Goal: Transaction & Acquisition: Purchase product/service

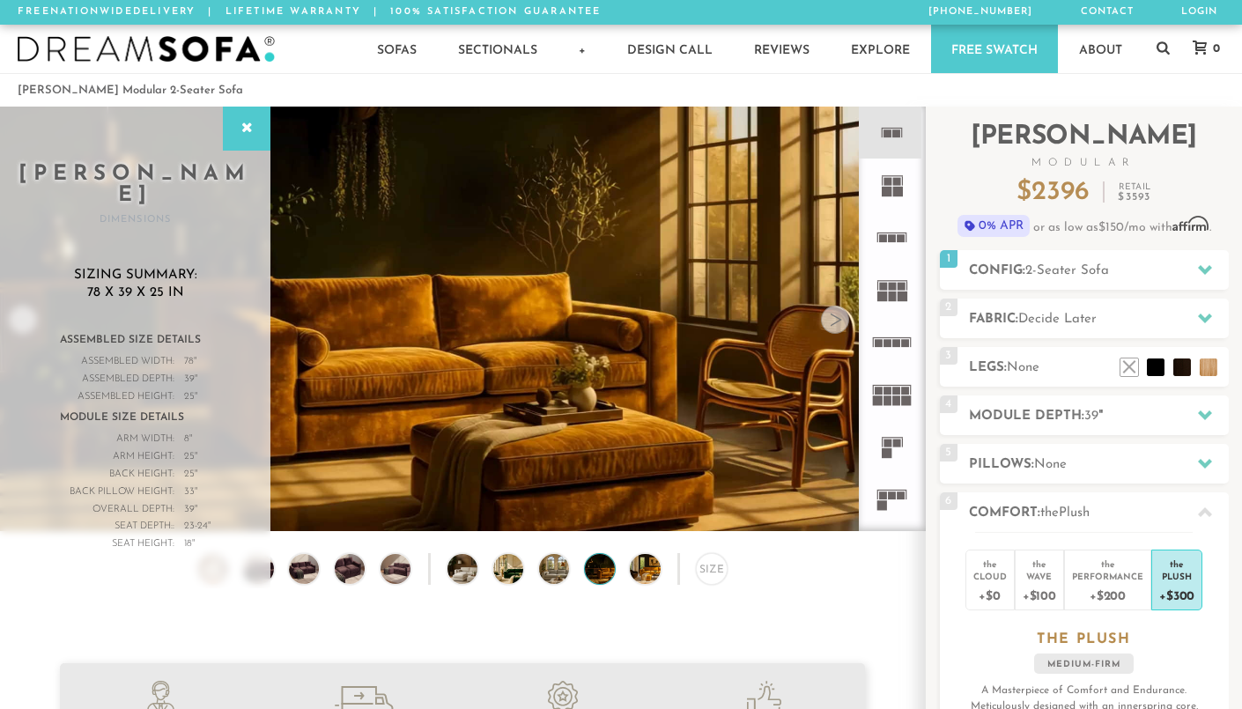
scroll to position [19406, 1242]
click at [249, 131] on icon at bounding box center [246, 129] width 19 height 14
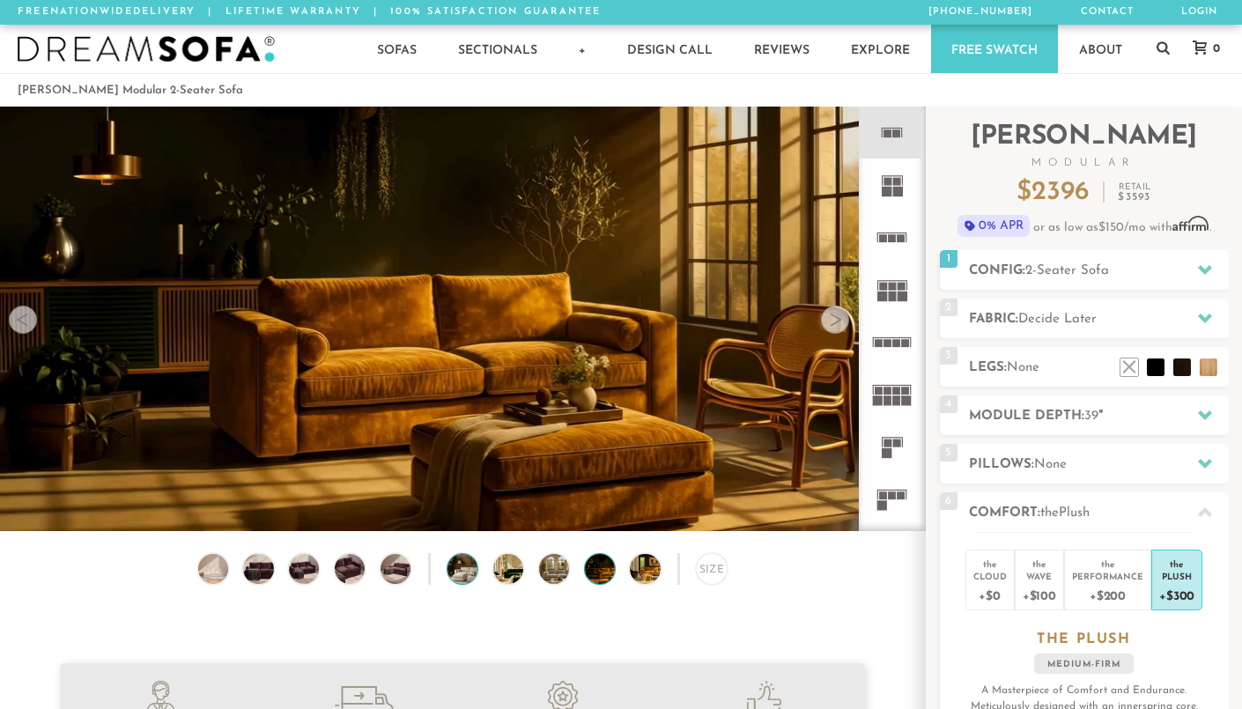
click at [461, 565] on img at bounding box center [474, 569] width 54 height 30
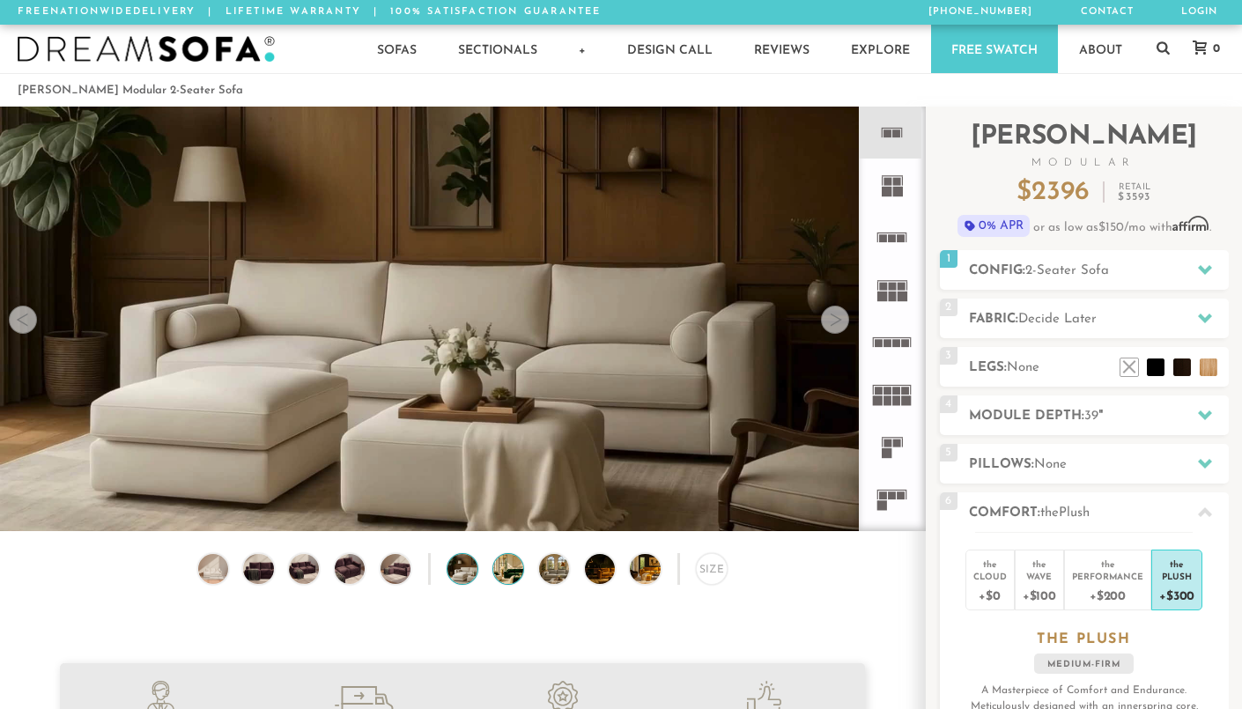
click at [502, 573] on img at bounding box center [520, 569] width 54 height 30
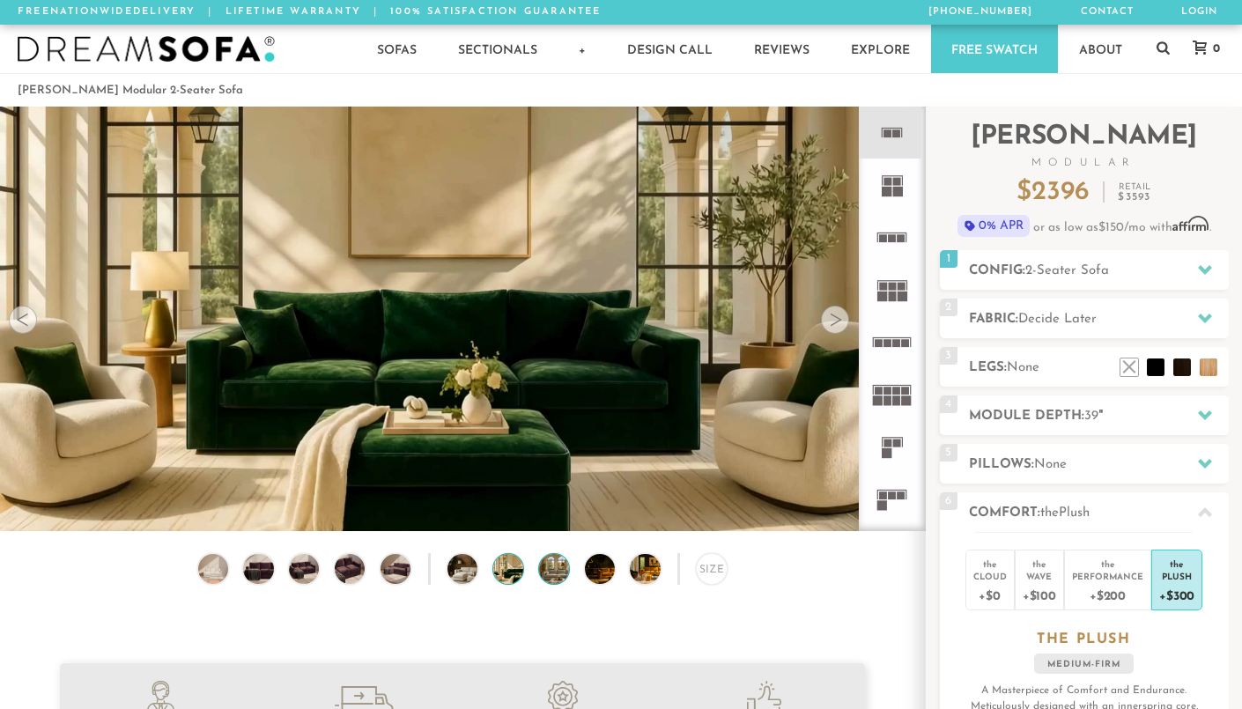
click at [548, 568] on img at bounding box center [566, 569] width 54 height 30
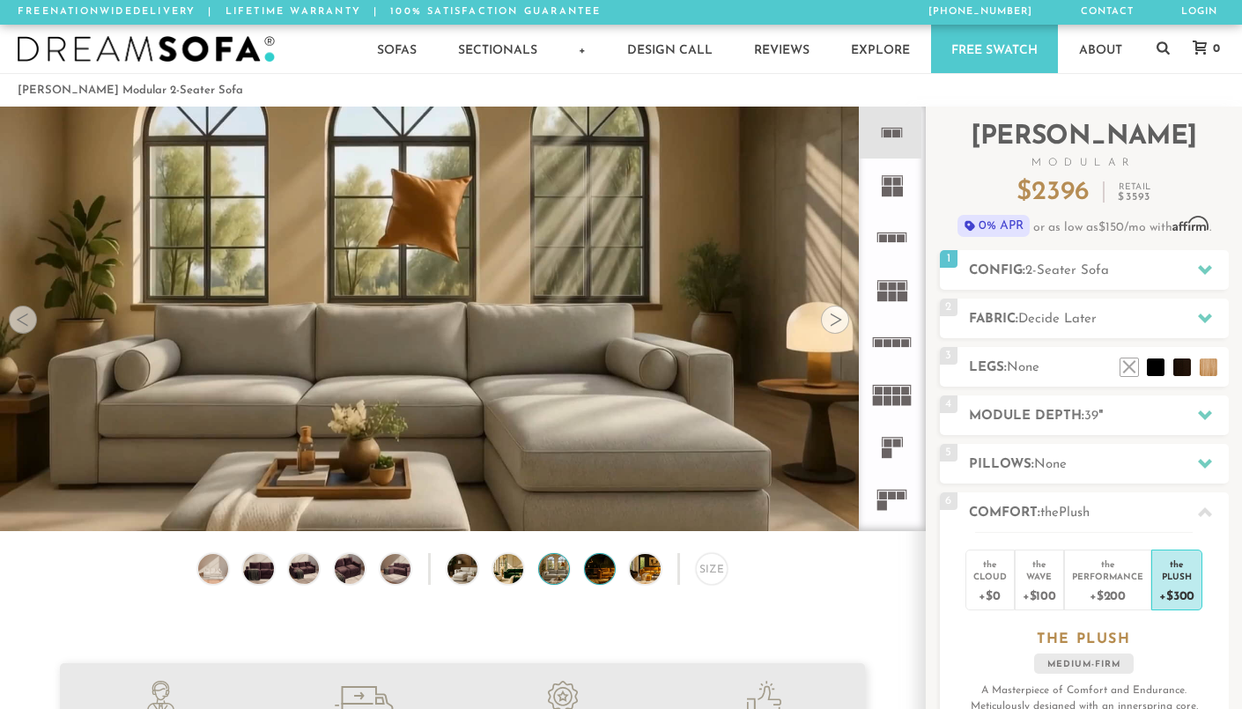
click at [588, 570] on img at bounding box center [612, 569] width 54 height 30
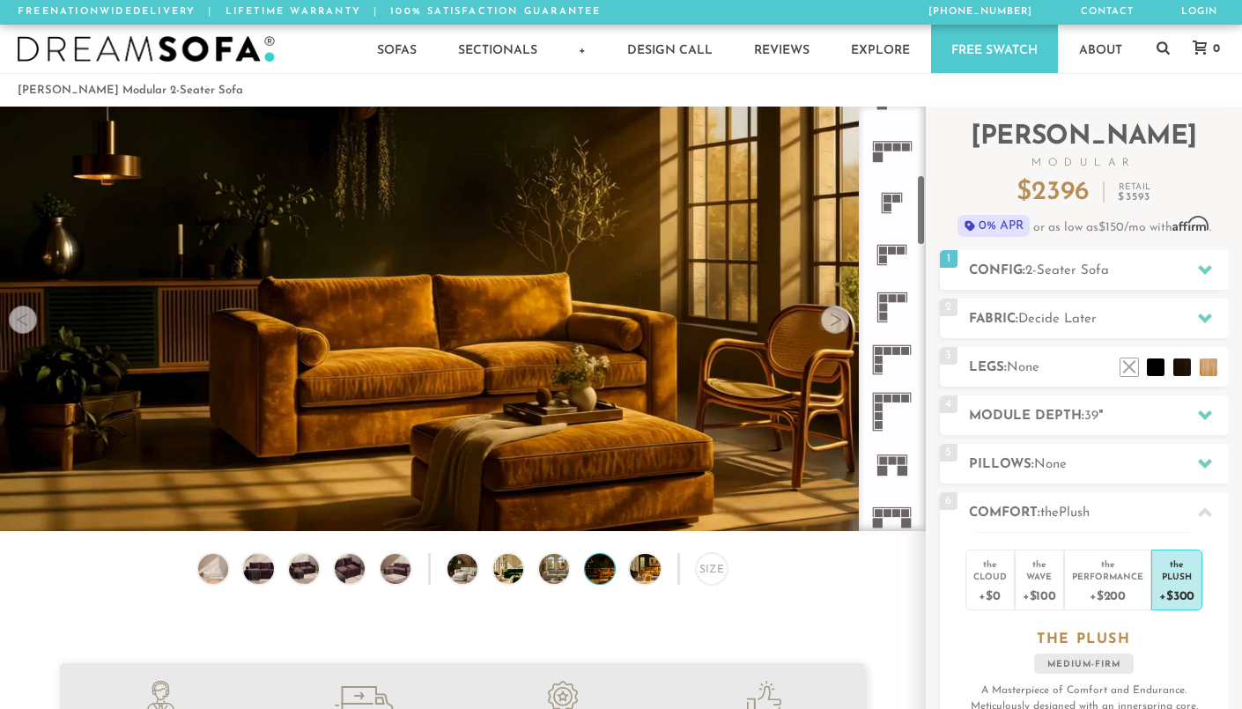
scroll to position [401, 0]
click at [898, 298] on rect at bounding box center [902, 298] width 8 height 8
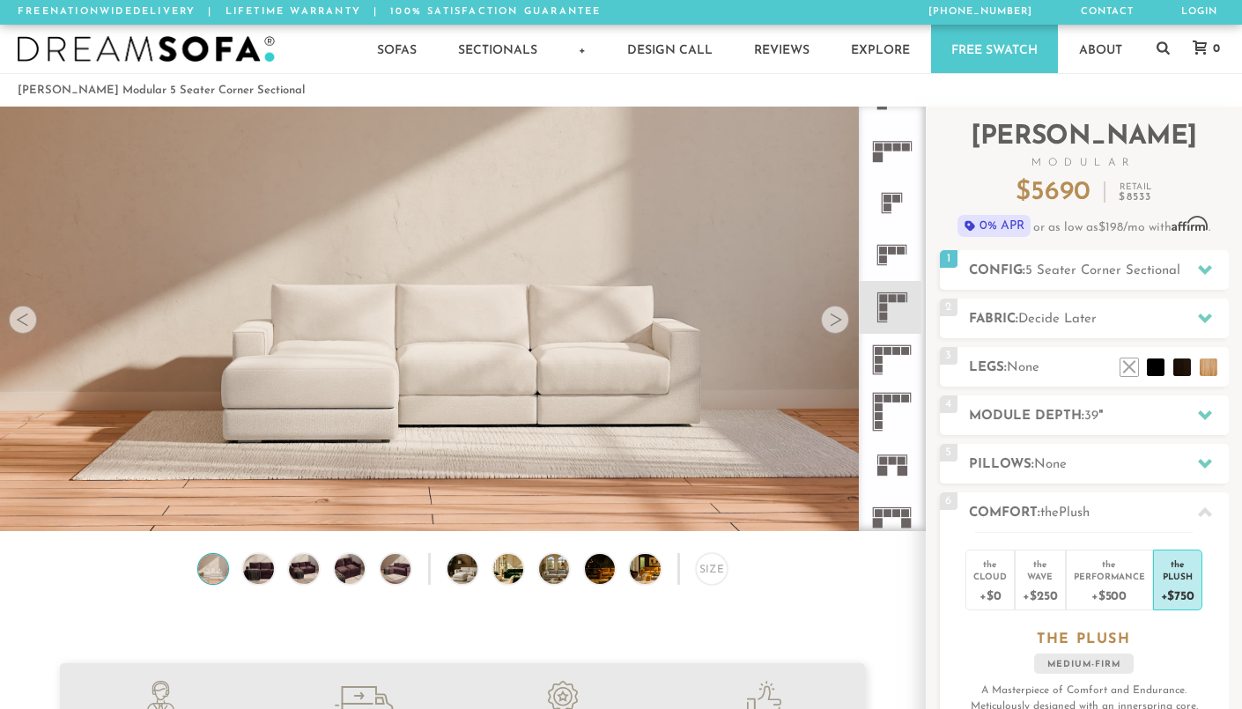
click at [882, 306] on rect at bounding box center [883, 308] width 8 height 8
click at [1098, 264] on span "5 Seater Corner Sectional" at bounding box center [1102, 270] width 155 height 13
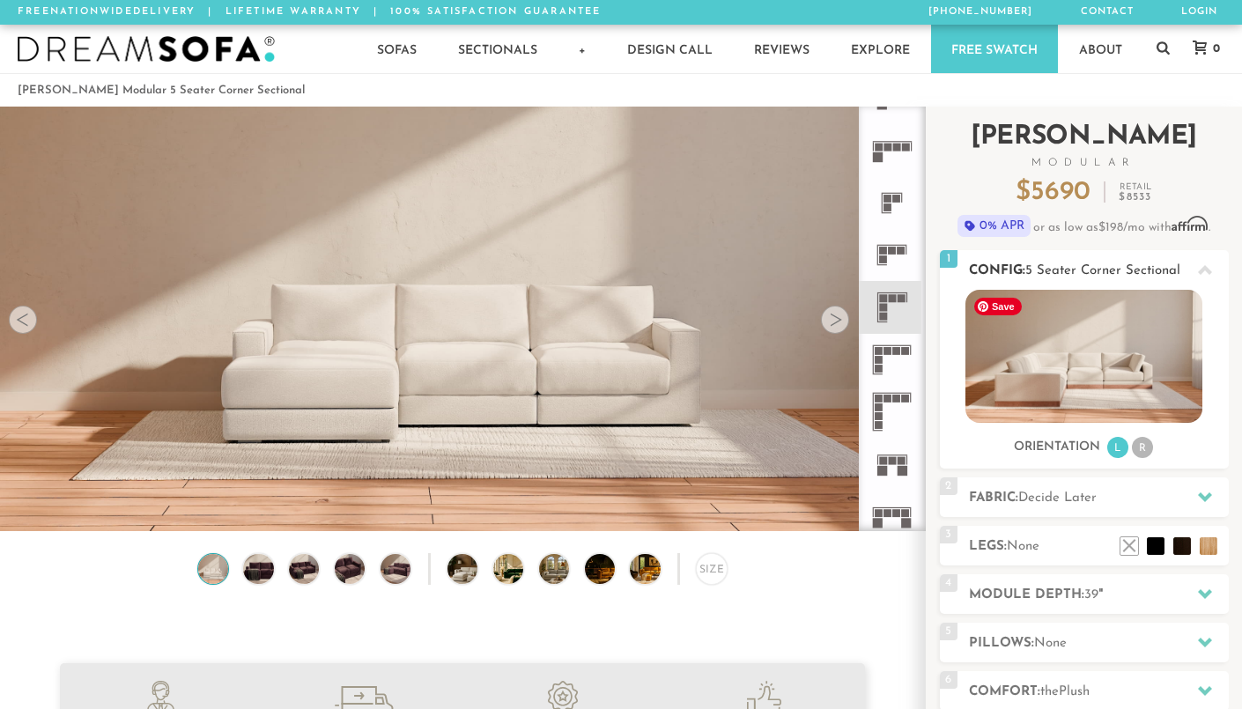
click at [1073, 349] on img at bounding box center [1083, 356] width 237 height 133
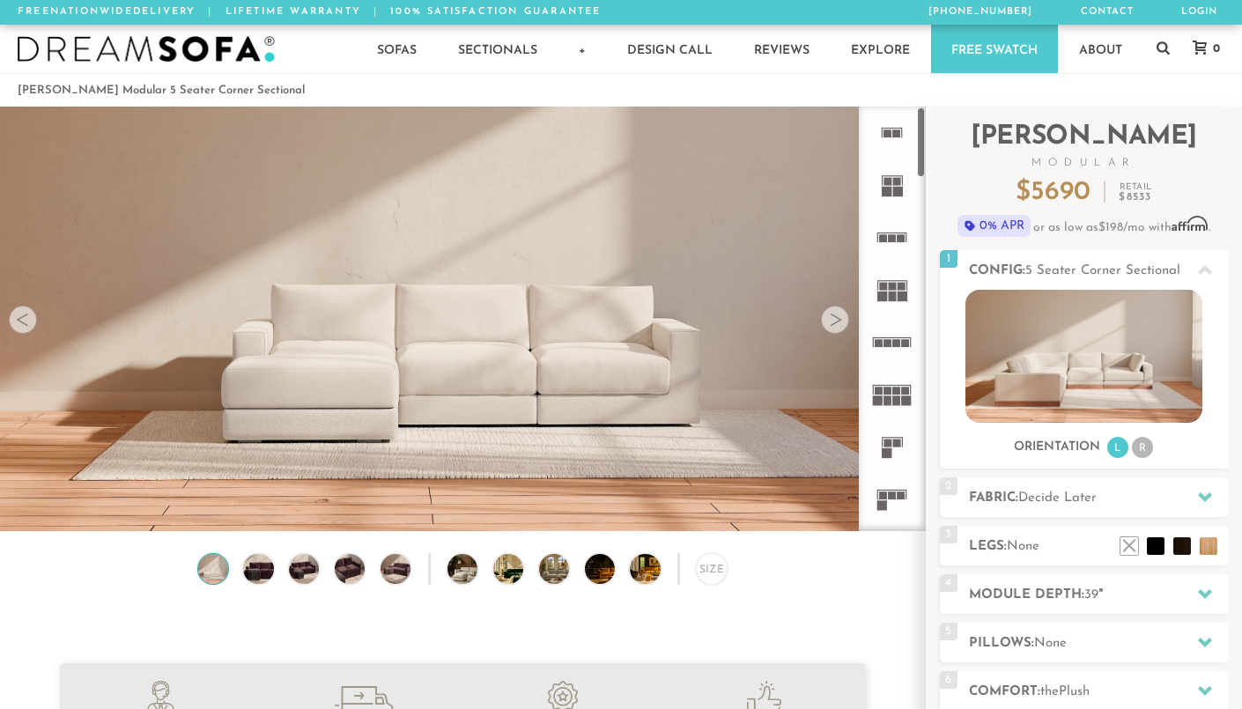
click at [891, 137] on icon at bounding box center [892, 133] width 52 height 52
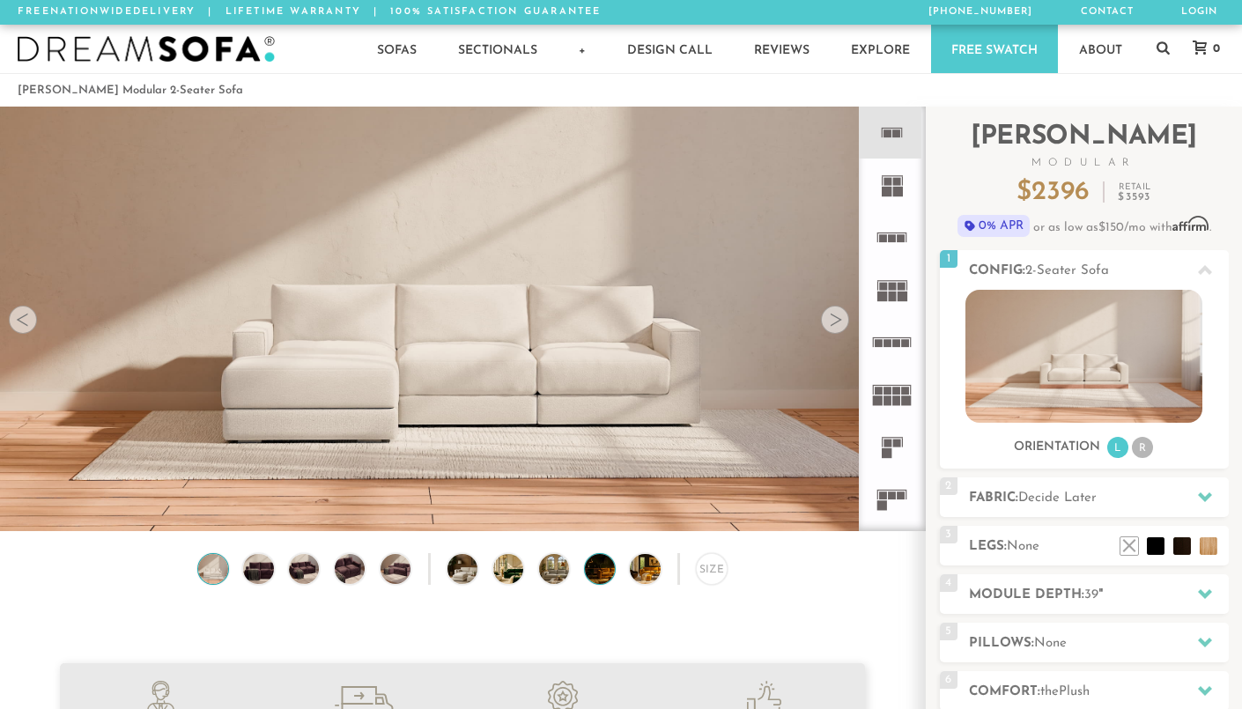
click at [602, 570] on img at bounding box center [612, 569] width 54 height 30
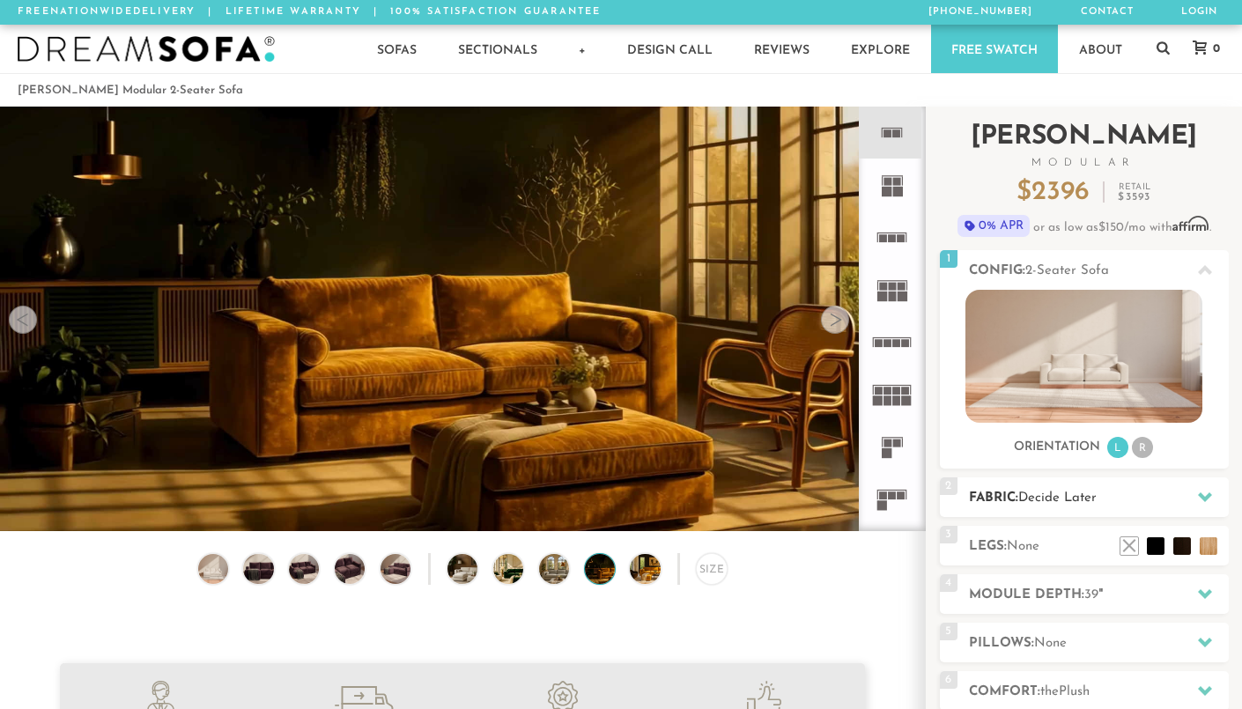
click at [1009, 508] on h2 "Fabric: Decide Later" at bounding box center [1099, 498] width 260 height 20
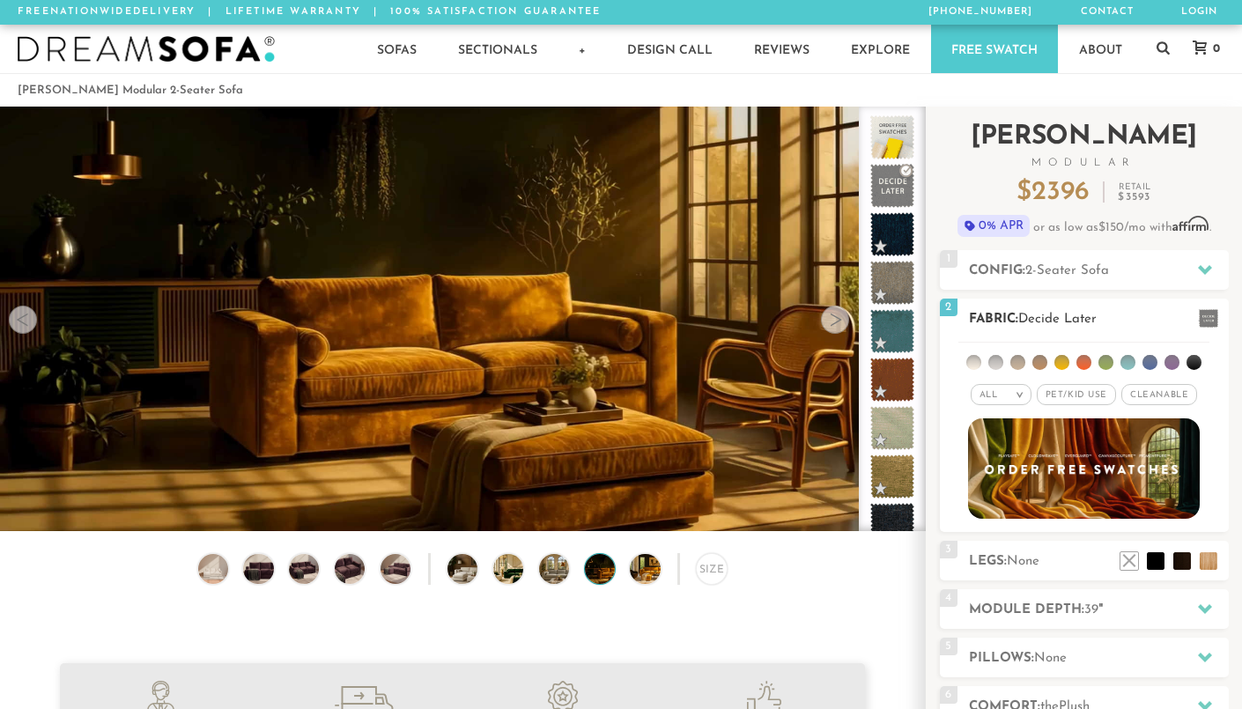
click at [1061, 396] on span "Pet/Kid Use x" at bounding box center [1076, 394] width 79 height 21
click at [1152, 398] on span "Cleanable x" at bounding box center [1165, 394] width 76 height 21
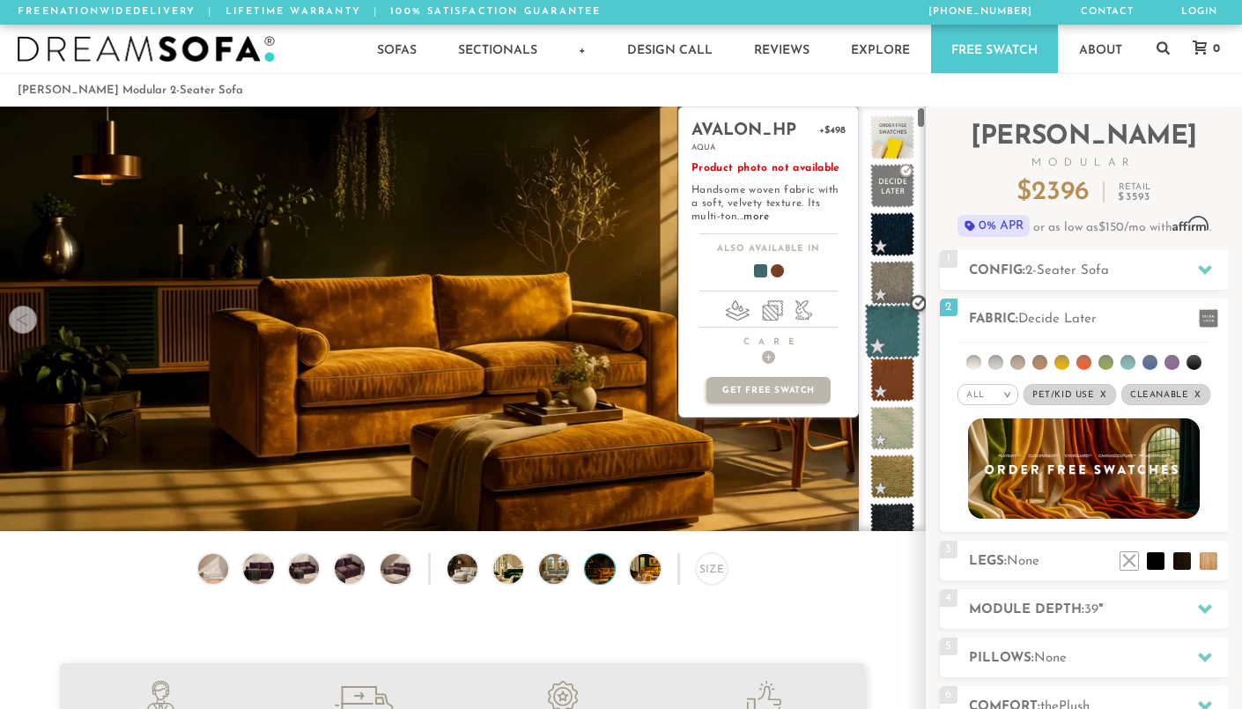
click at [894, 334] on span at bounding box center [892, 331] width 55 height 55
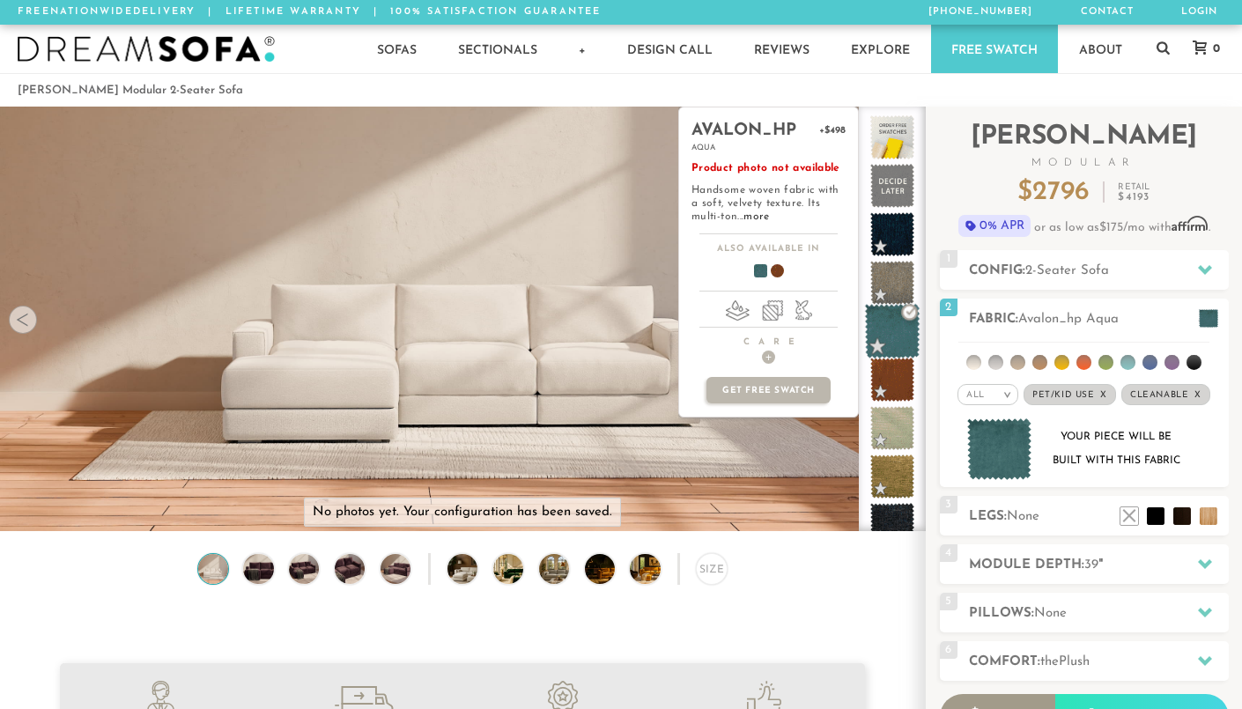
click at [891, 348] on span at bounding box center [892, 331] width 55 height 55
click at [891, 372] on span at bounding box center [892, 379] width 55 height 55
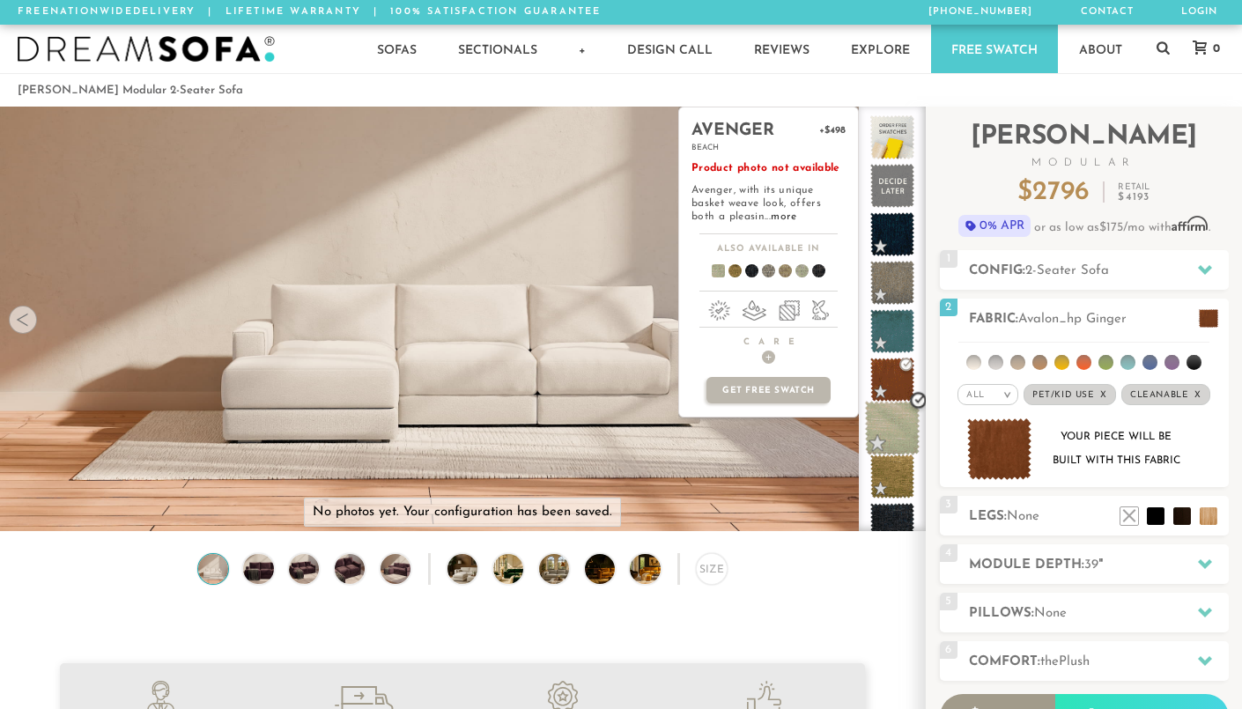
click at [893, 414] on span at bounding box center [892, 428] width 55 height 55
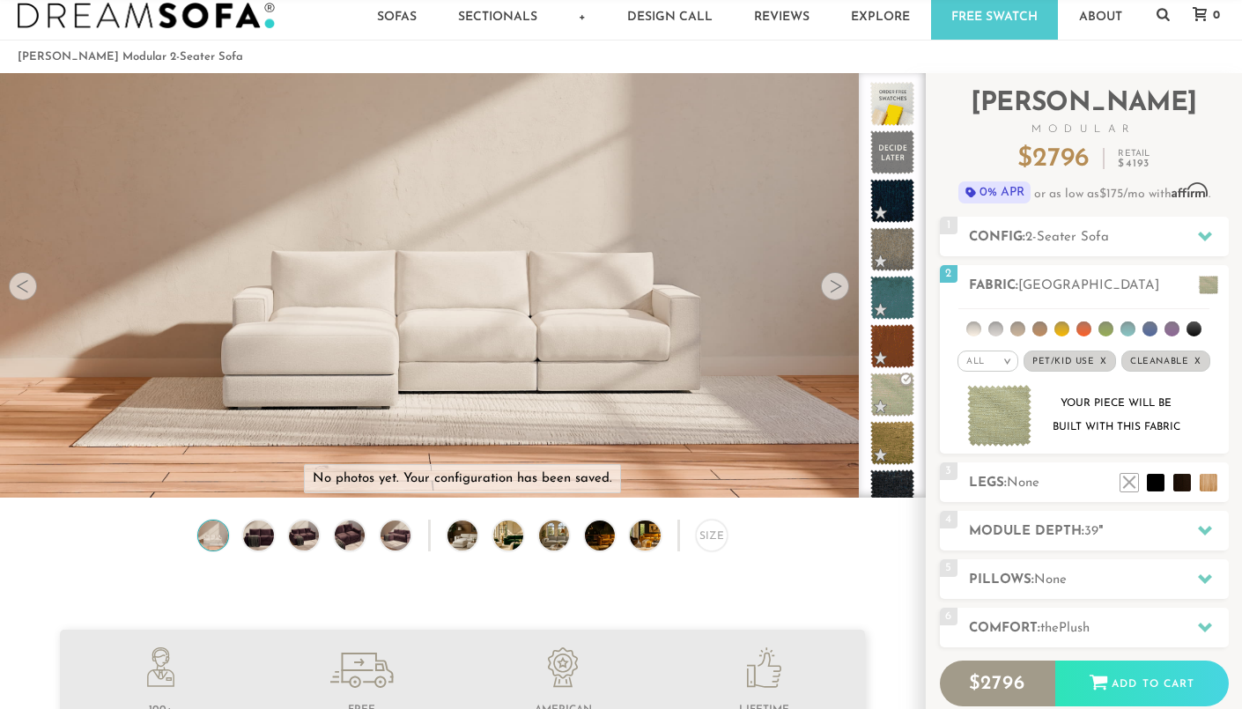
scroll to position [32, 0]
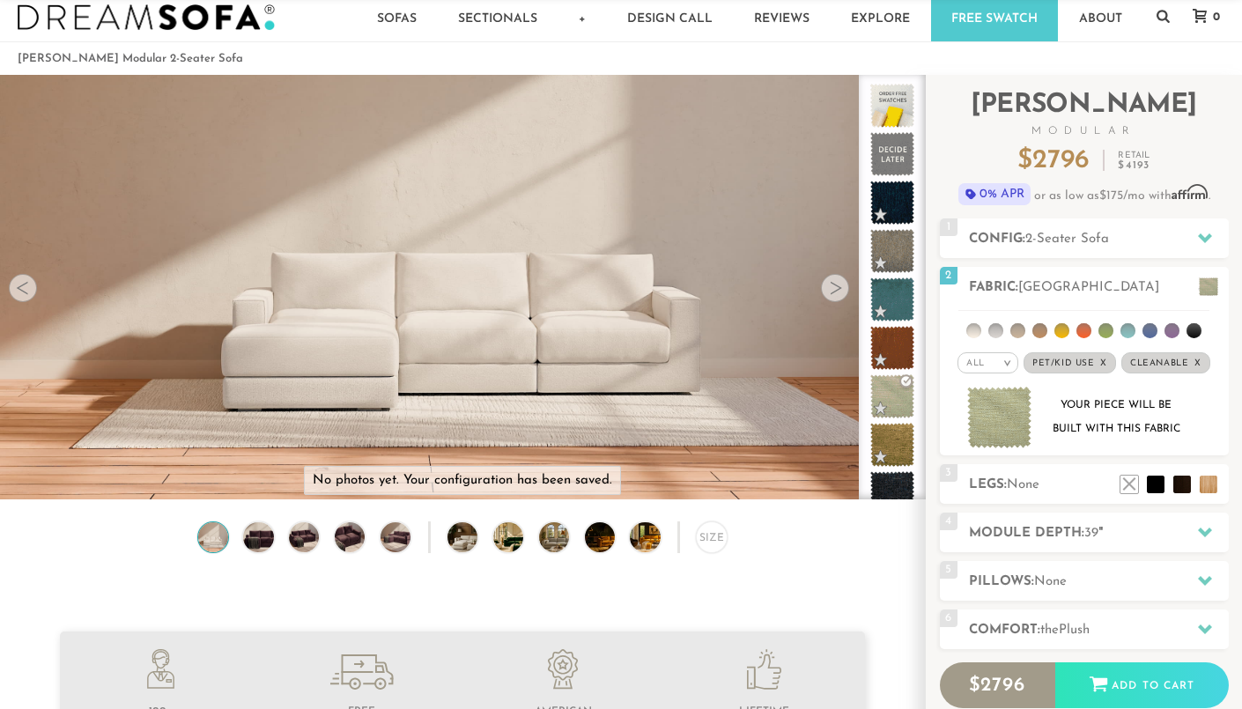
click at [213, 538] on img at bounding box center [213, 537] width 36 height 30
